Goal: Information Seeking & Learning: Learn about a topic

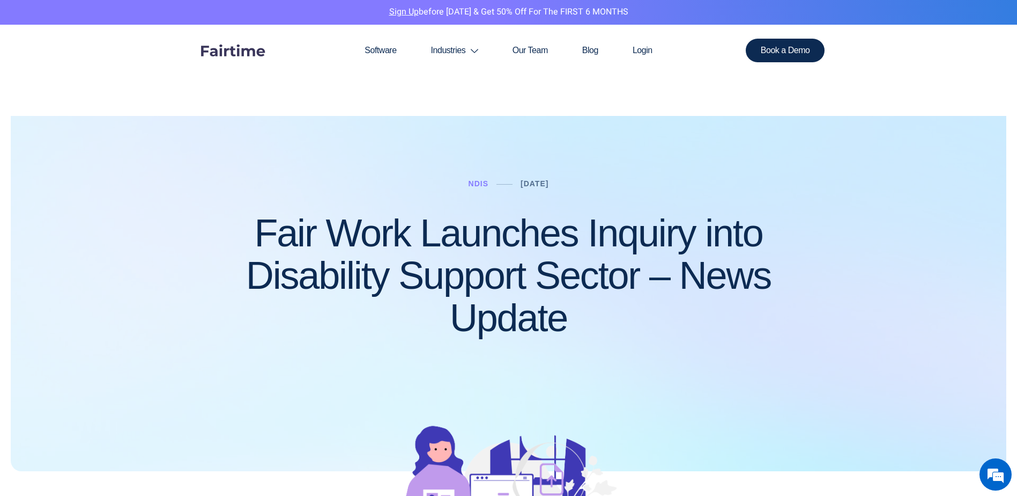
click at [755, 371] on div at bounding box center [509, 267] width 996 height 407
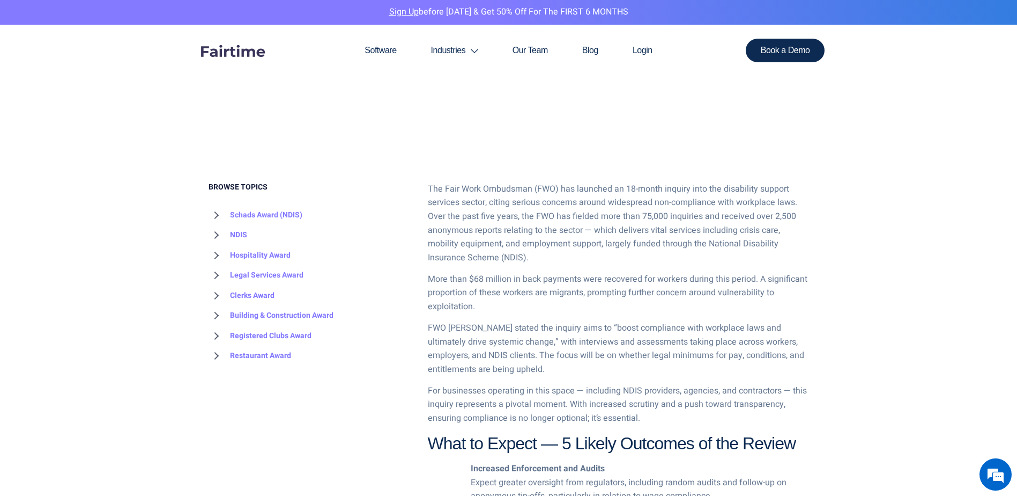
scroll to position [536, 0]
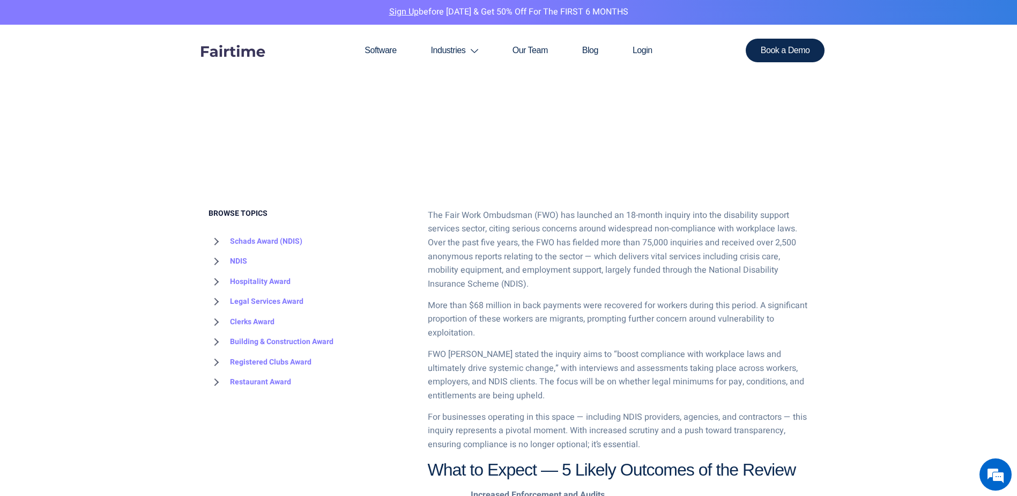
scroll to position [465, 0]
